Goal: Task Accomplishment & Management: Understand process/instructions

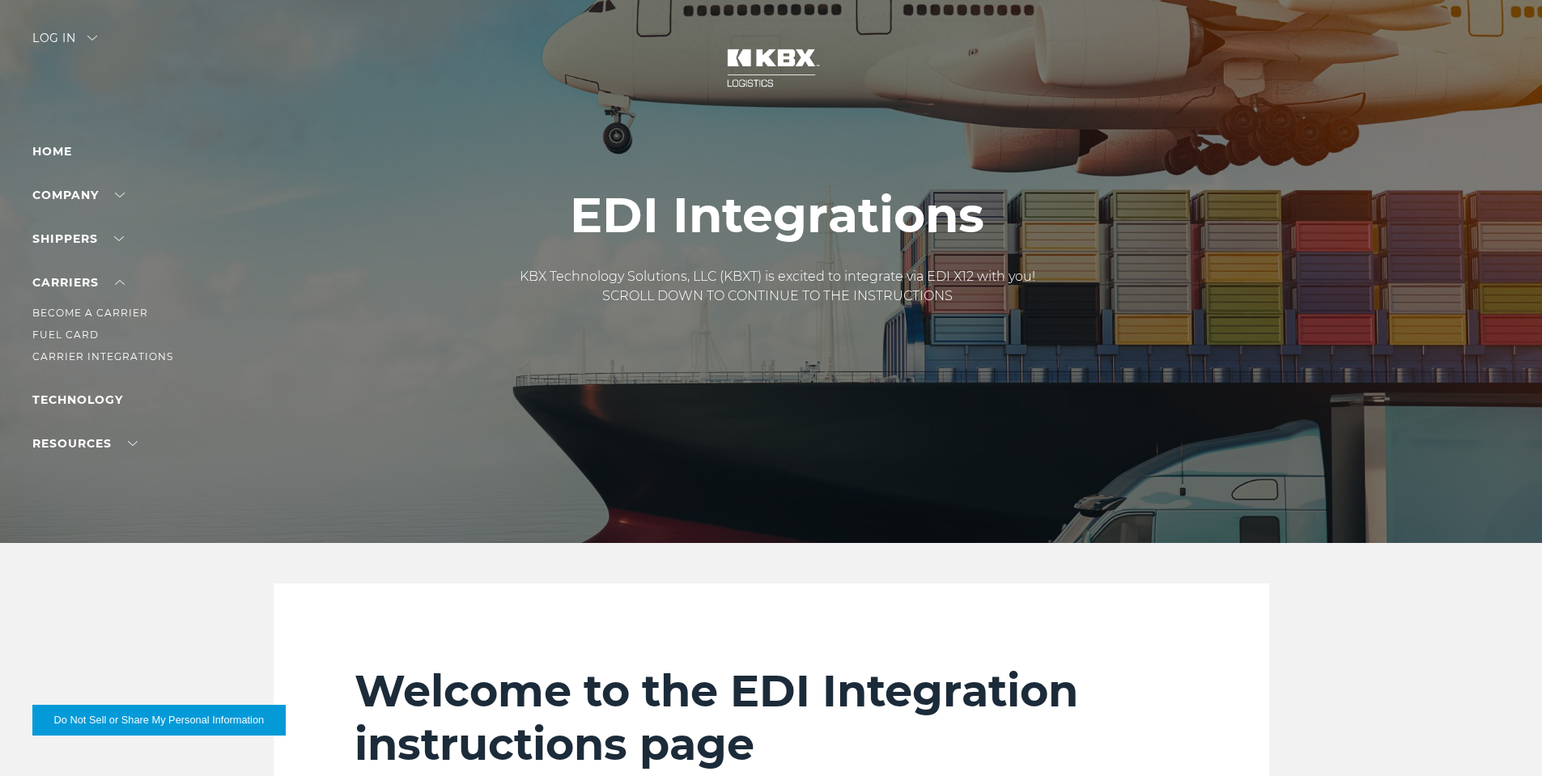
click at [76, 349] on li "Carrier Integrations" at bounding box center [102, 357] width 141 height 18
click at [76, 353] on link "Carrier Integrations" at bounding box center [102, 356] width 141 height 12
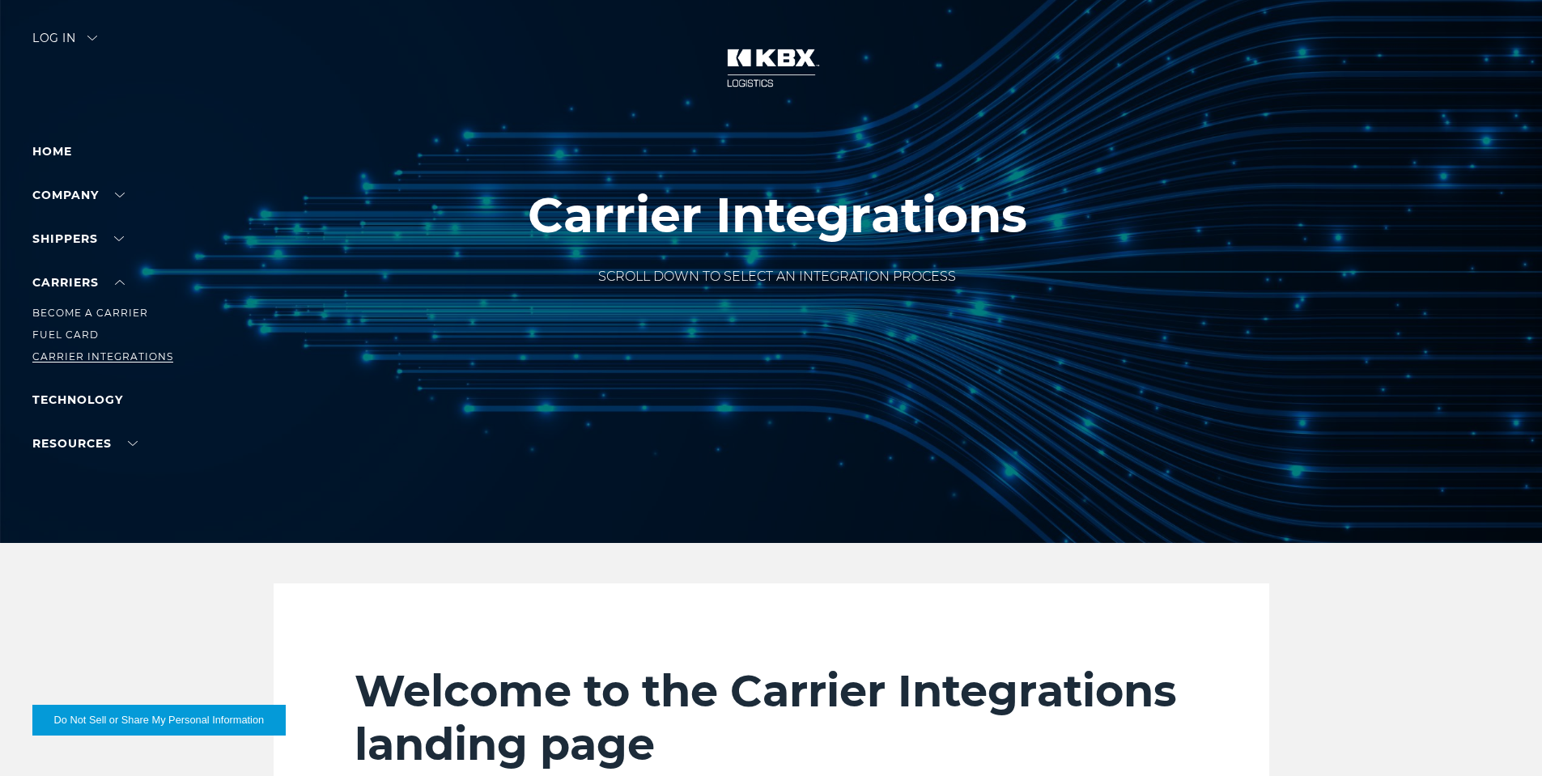
click at [92, 359] on link "Carrier Integrations" at bounding box center [102, 356] width 141 height 12
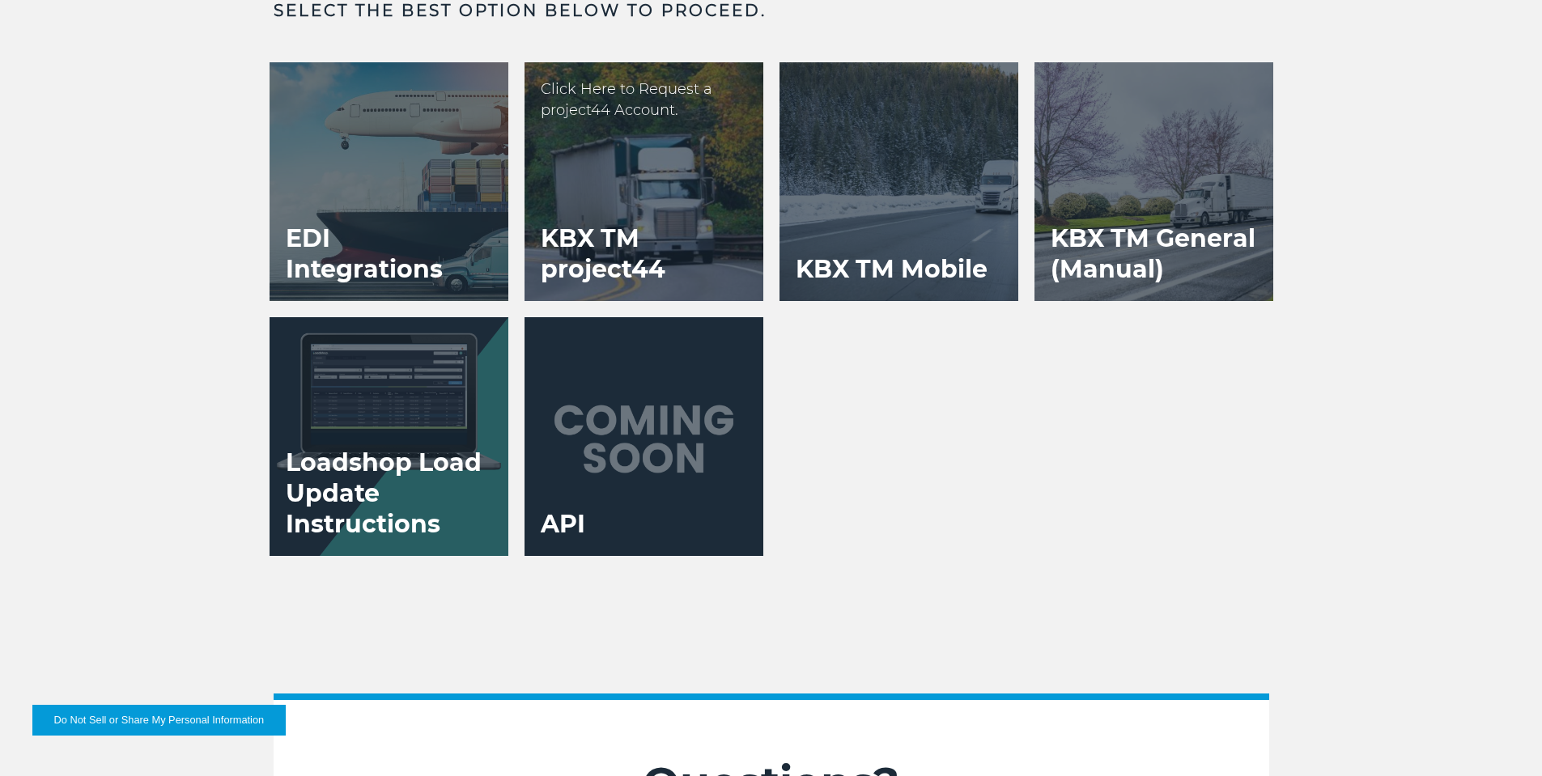
scroll to position [3237, 0]
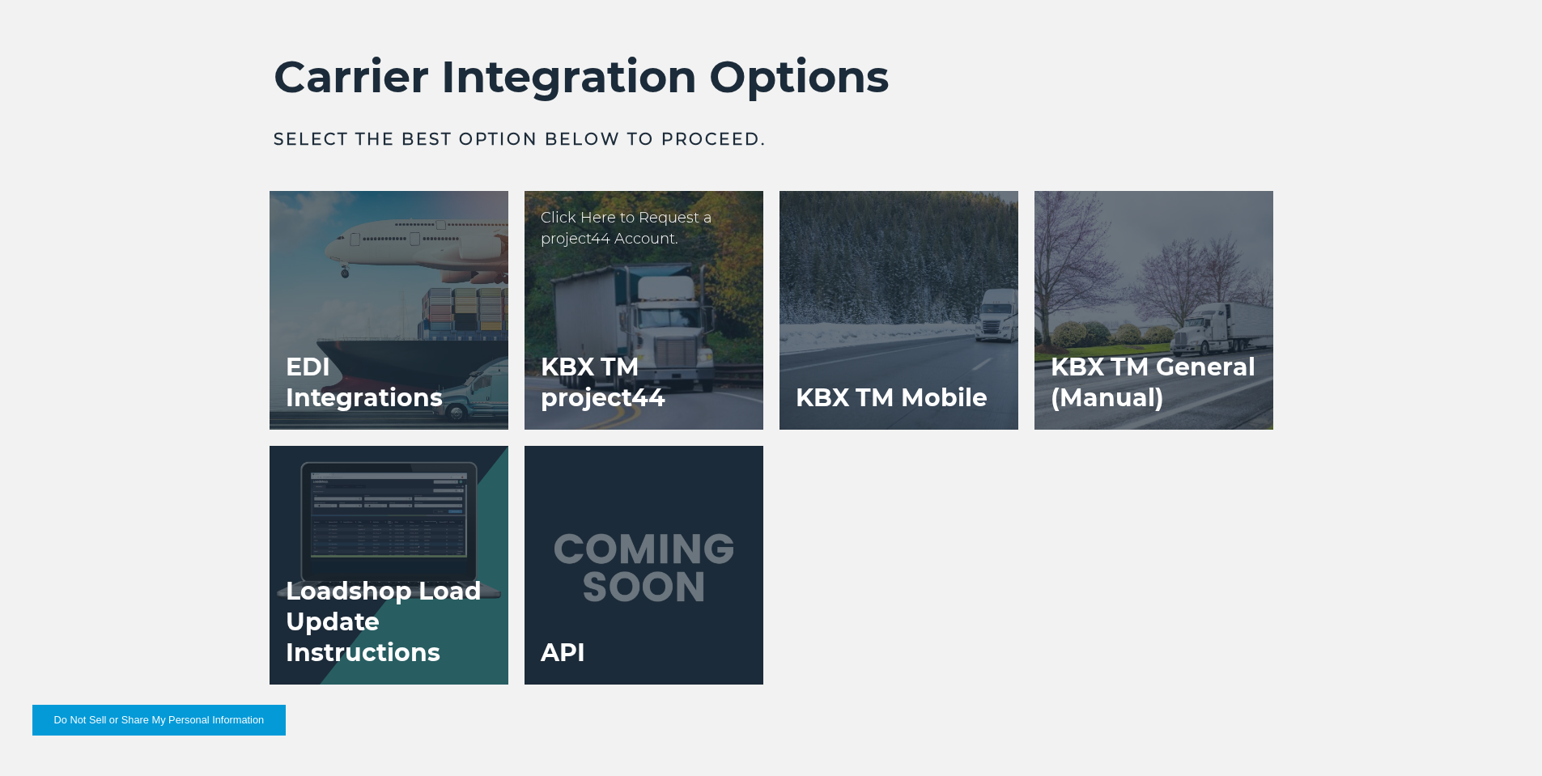
click at [599, 389] on h3 "KBX TM project44" at bounding box center [643, 383] width 239 height 94
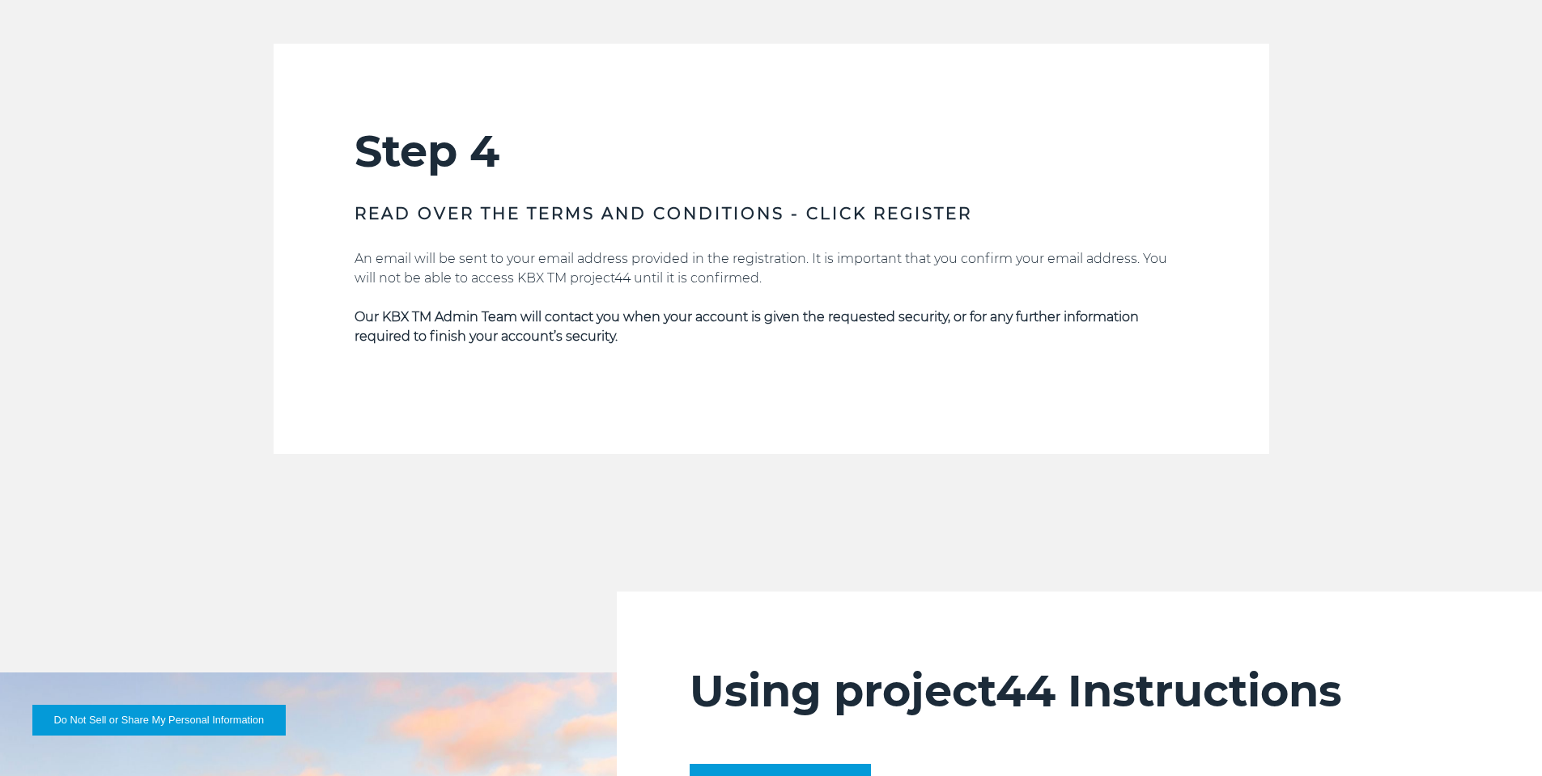
scroll to position [3561, 0]
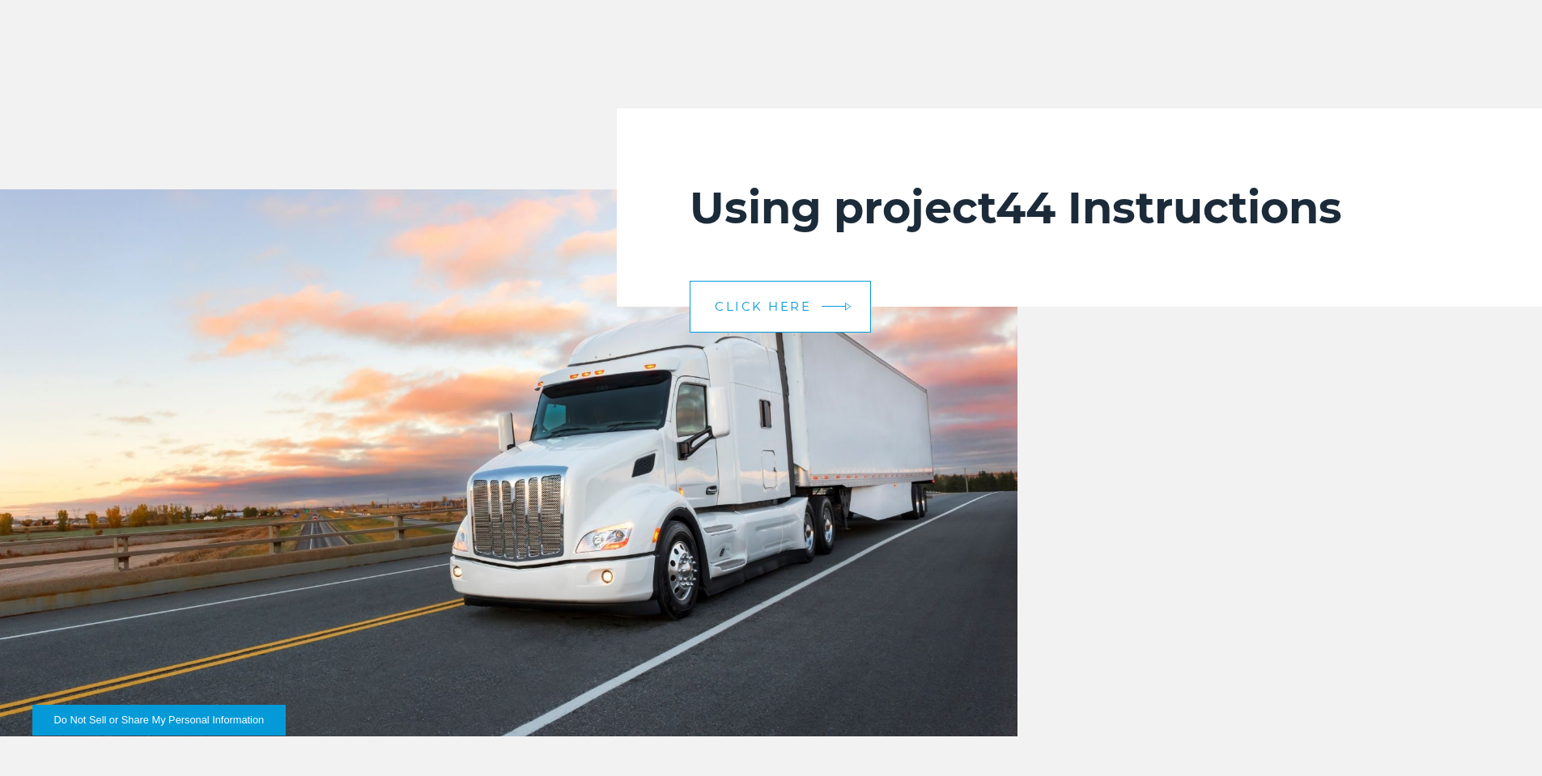
click at [742, 332] on link "CLICK HERE" at bounding box center [780, 307] width 181 height 52
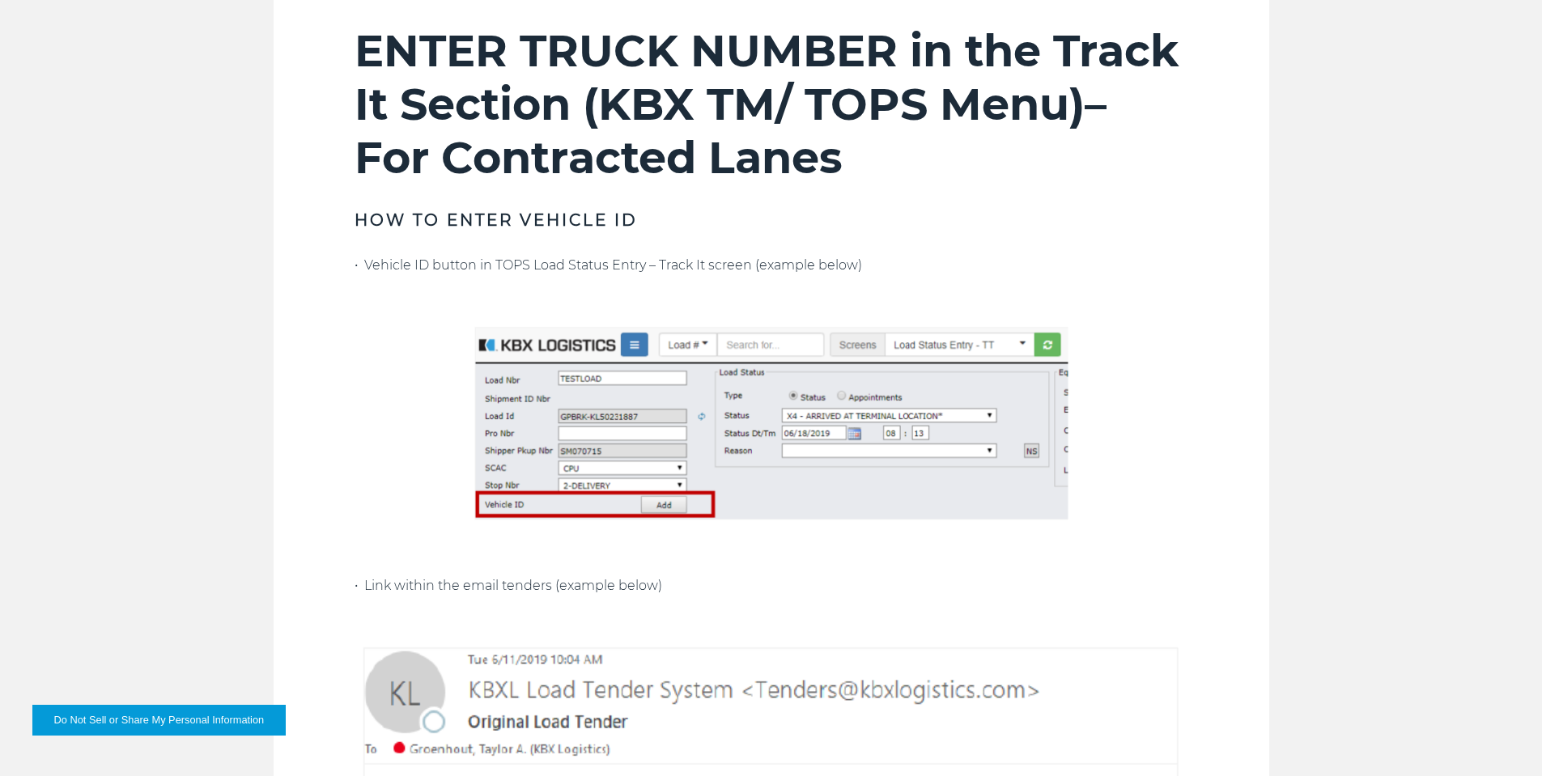
scroll to position [1214, 0]
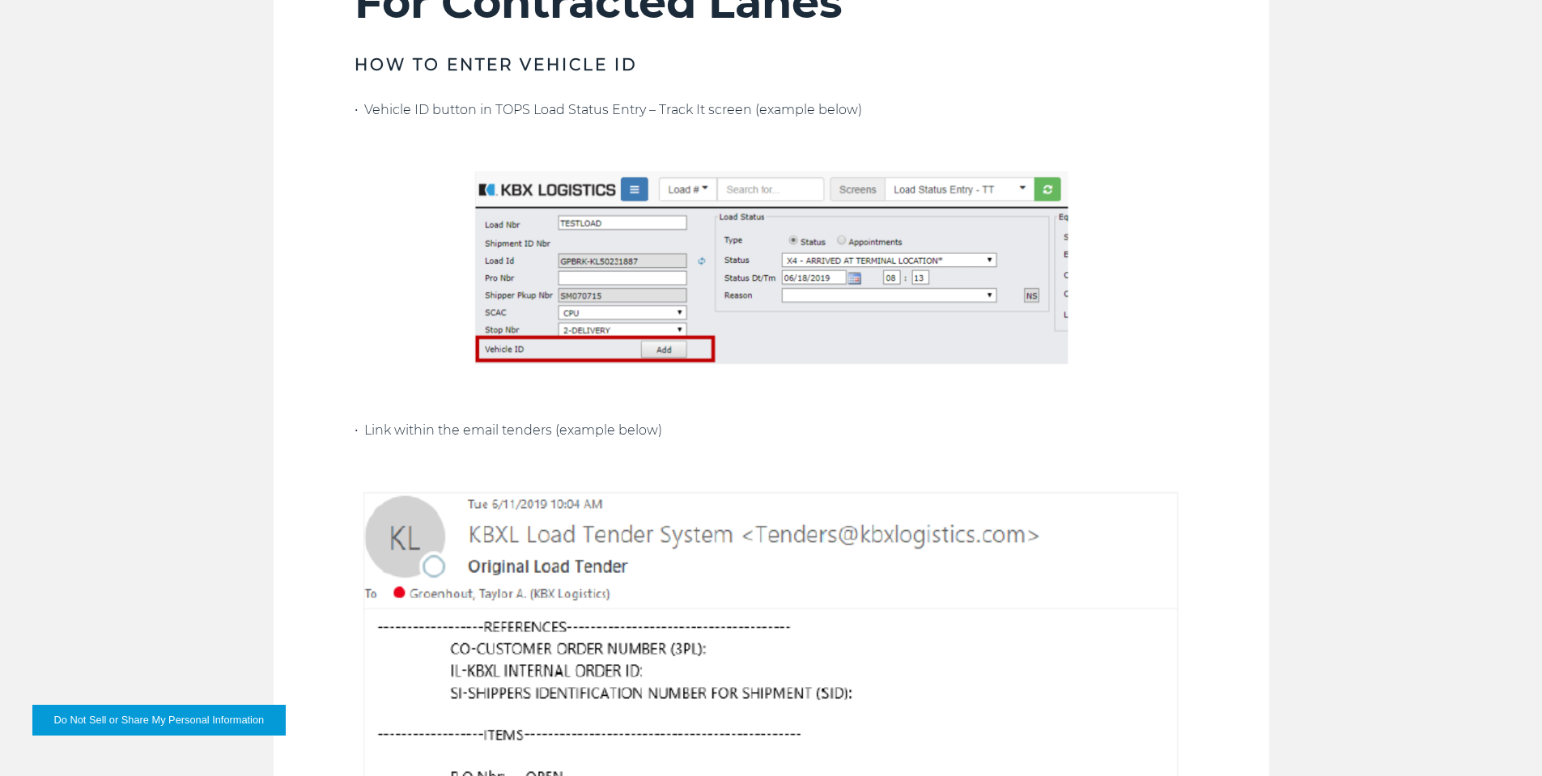
click at [662, 355] on img at bounding box center [772, 267] width 834 height 214
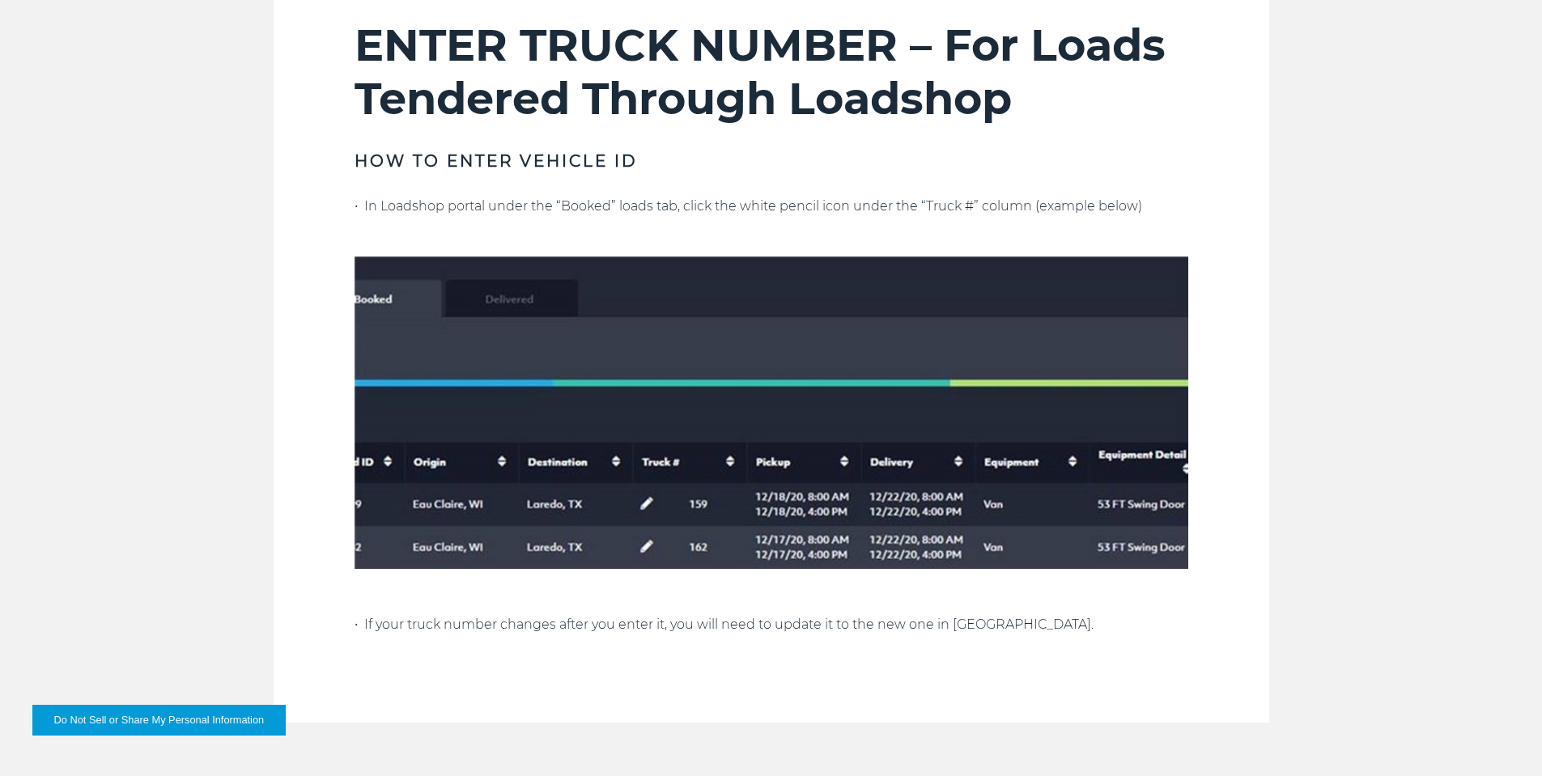
scroll to position [2995, 0]
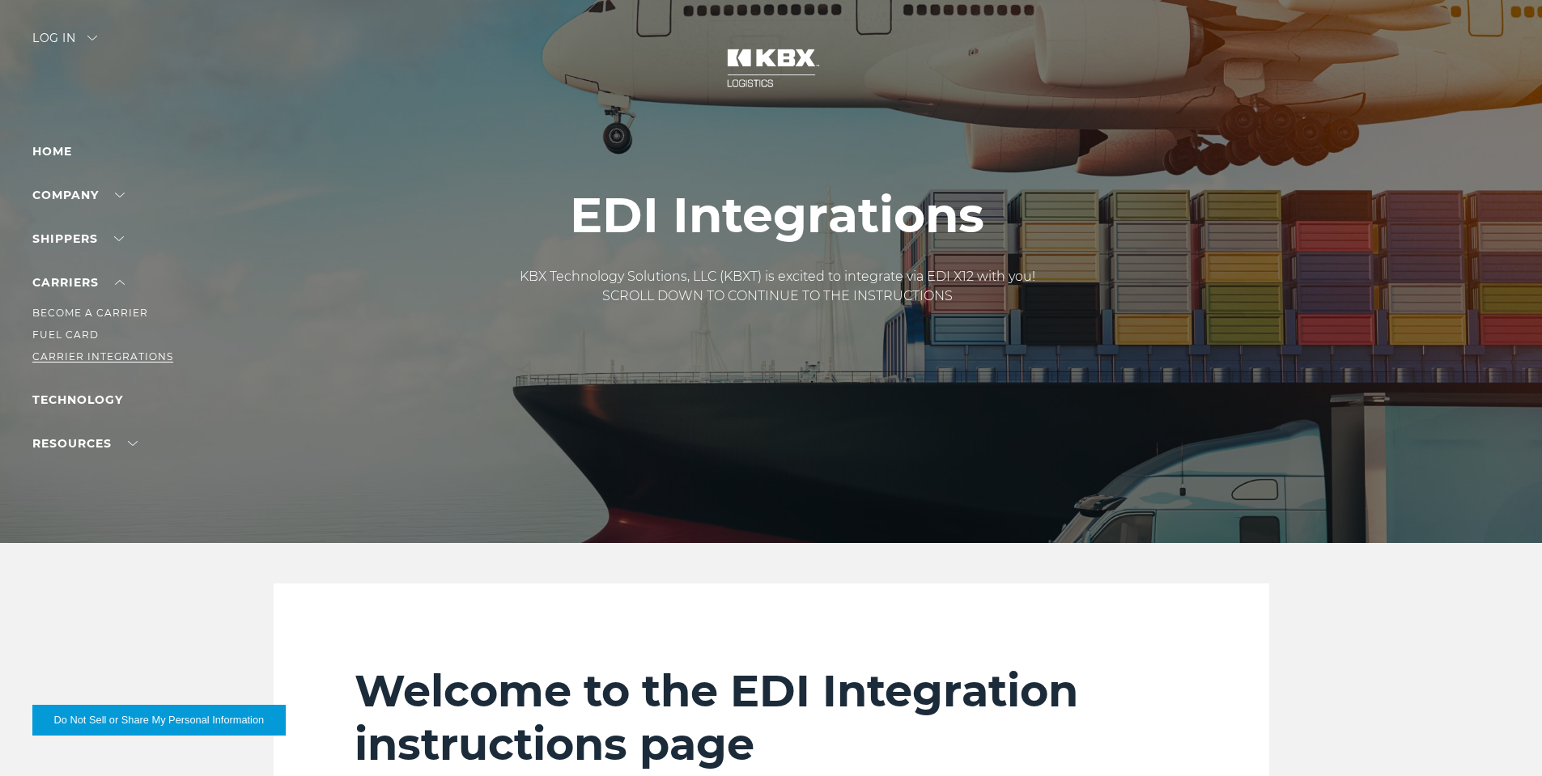
click at [95, 352] on link "Carrier Integrations" at bounding box center [102, 356] width 141 height 12
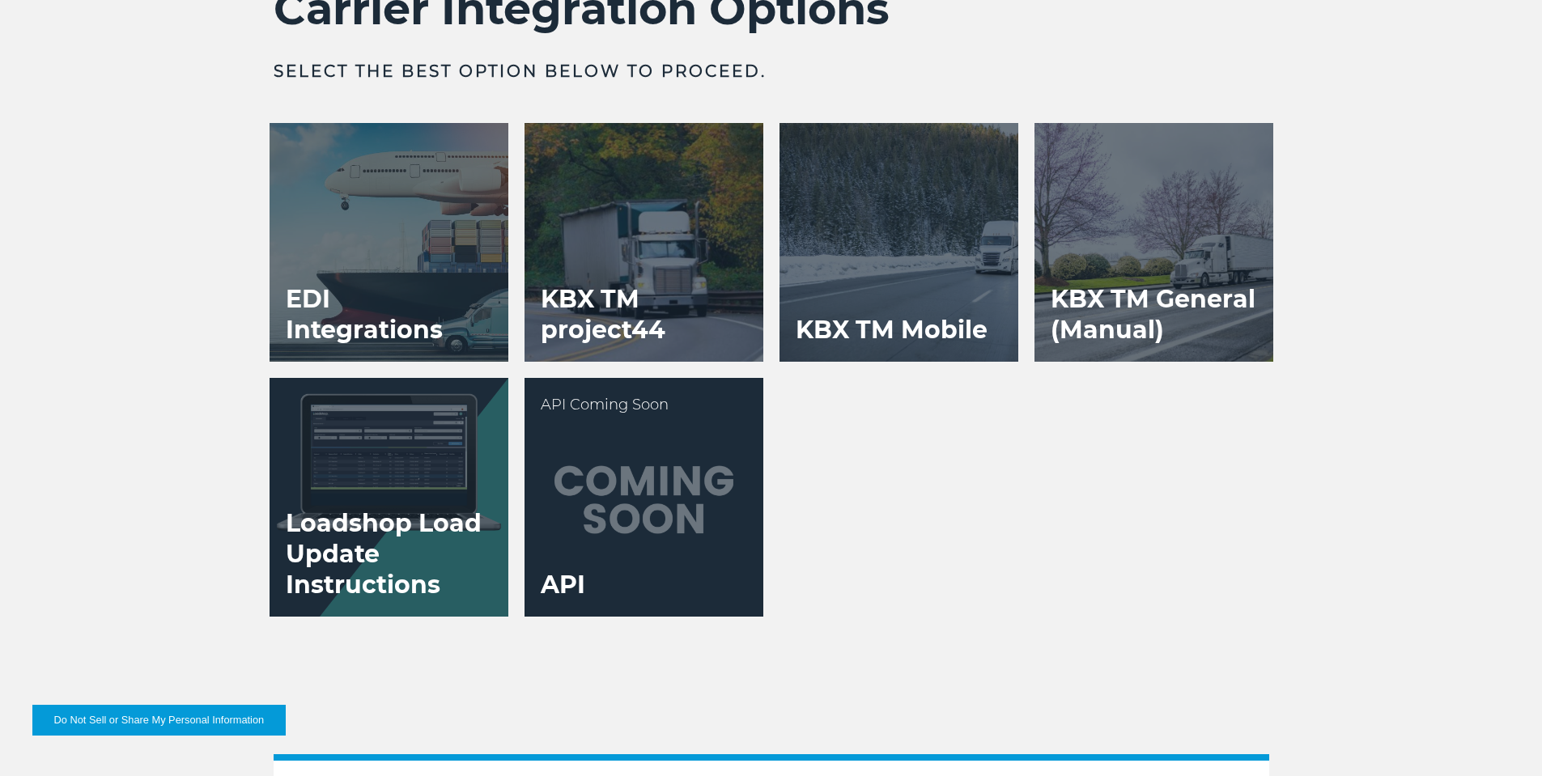
scroll to position [3237, 0]
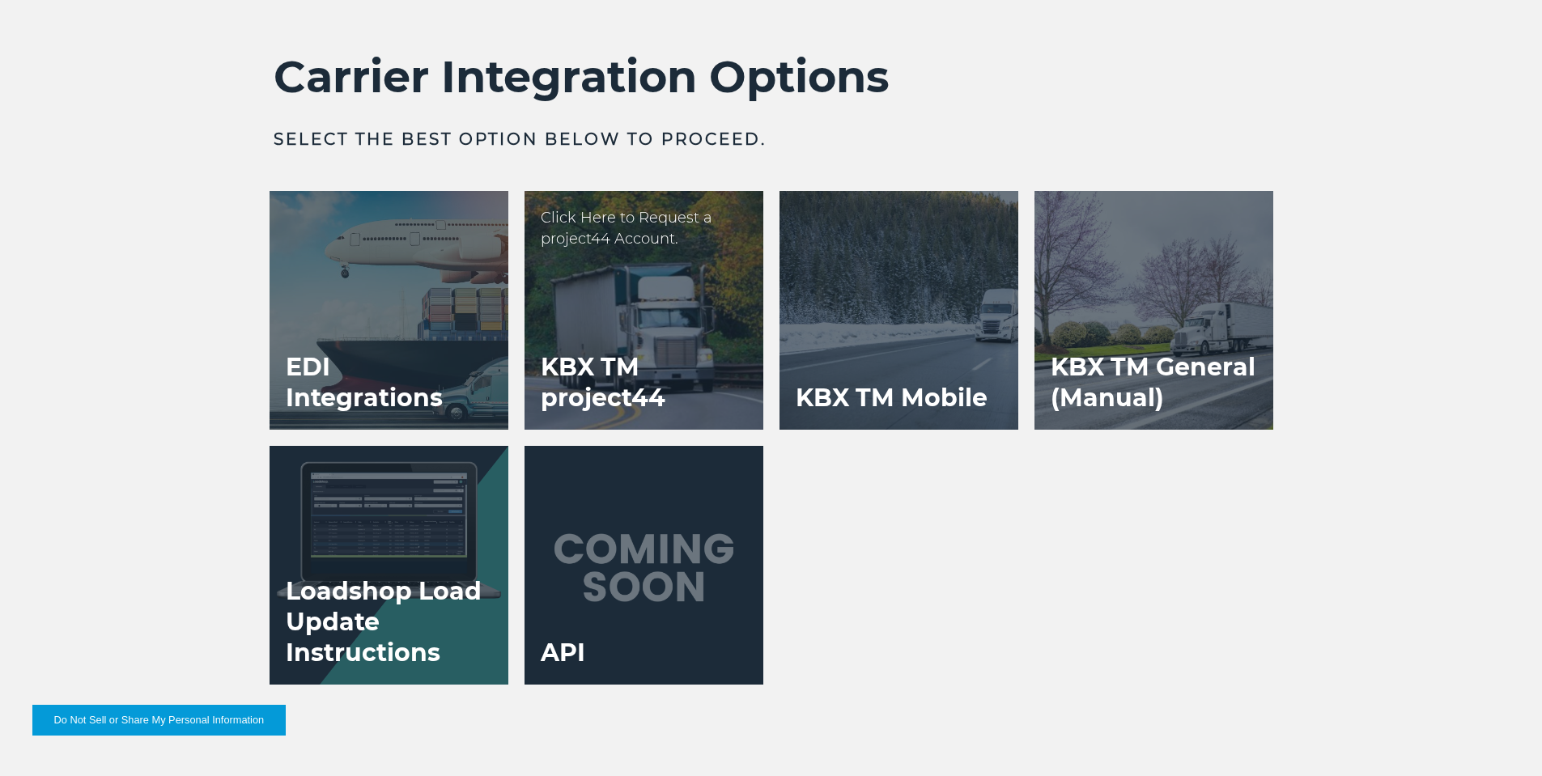
click at [668, 398] on h3 "KBX TM project44" at bounding box center [643, 383] width 239 height 94
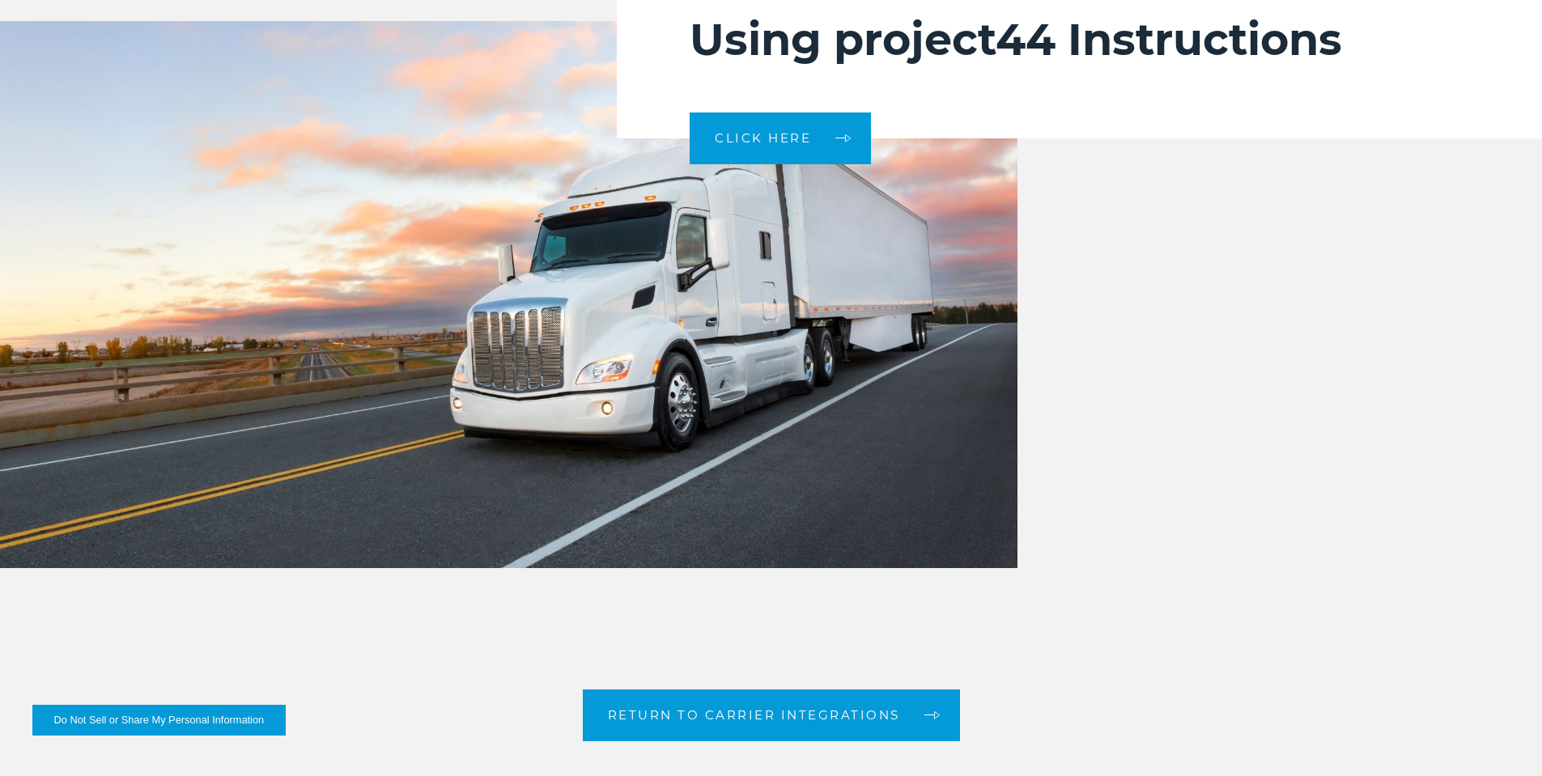
scroll to position [3561, 0]
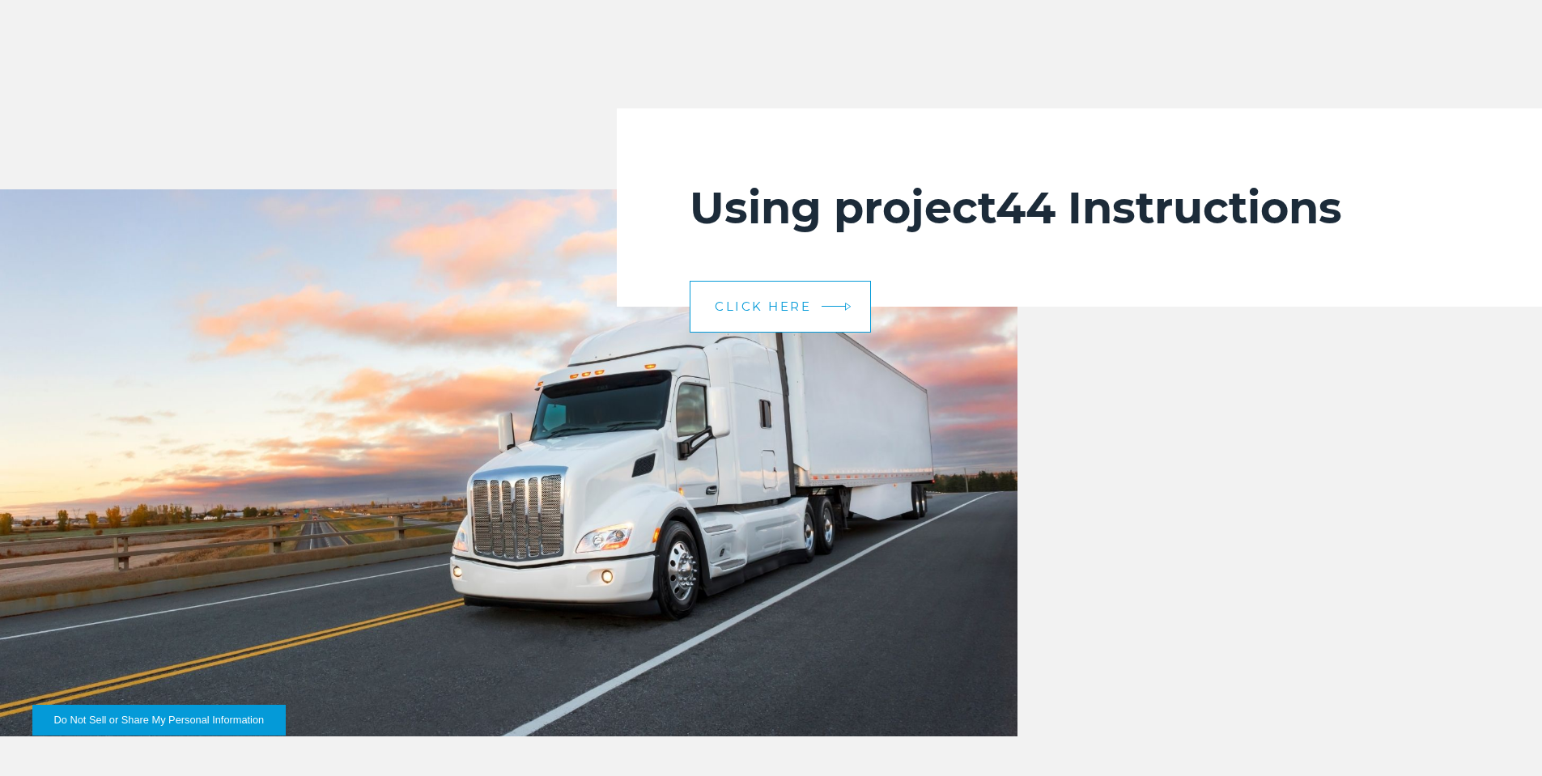
click at [720, 316] on link "CLICK HERE" at bounding box center [780, 307] width 181 height 52
